Goal: Information Seeking & Learning: Learn about a topic

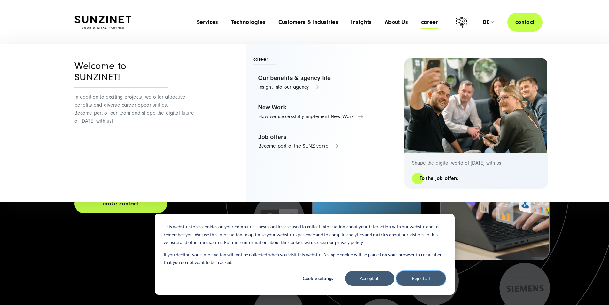
click at [423, 279] on font "Reject all" at bounding box center [421, 278] width 18 height 8
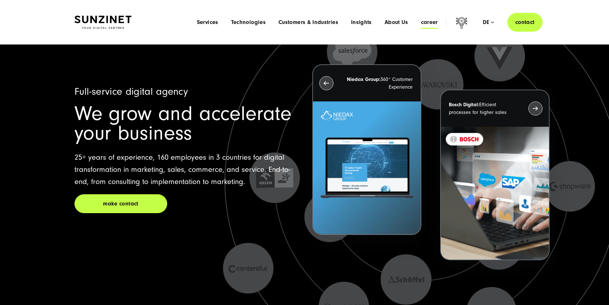
click at [421, 24] on font "career" at bounding box center [429, 22] width 17 height 7
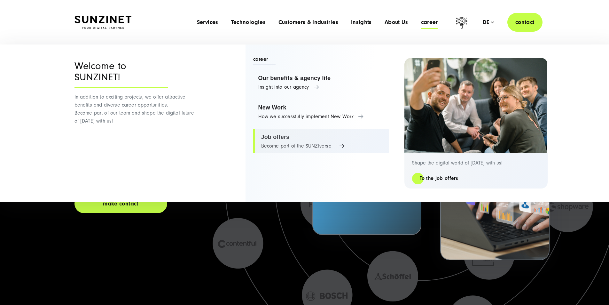
click at [277, 137] on link "Job offers Become part of the SUNZIverse" at bounding box center [321, 141] width 136 height 24
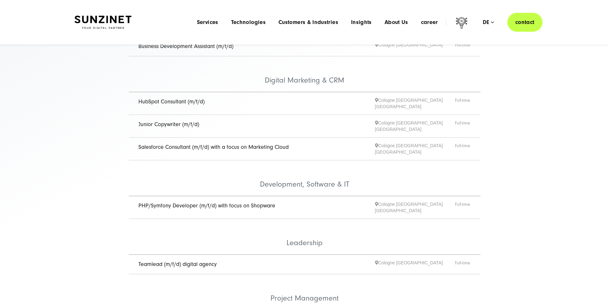
scroll to position [128, 0]
click at [193, 204] on font "PHP/Symfony Developer (m/f/d) with focus on Shopware" at bounding box center [206, 207] width 137 height 7
